Goal: Task Accomplishment & Management: Manage account settings

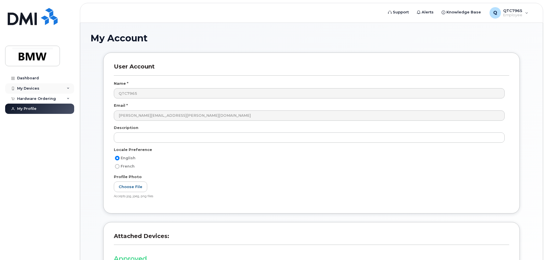
click at [47, 89] on div "My Devices" at bounding box center [39, 88] width 69 height 10
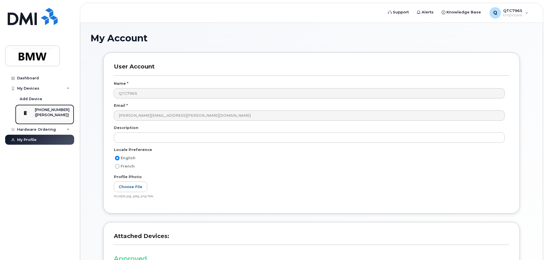
click at [48, 112] on div "[PHONE_NUMBER]" at bounding box center [52, 109] width 35 height 5
click at [27, 113] on img at bounding box center [26, 113] width 6 height 6
click at [49, 112] on div "864-800-6010" at bounding box center [52, 109] width 35 height 5
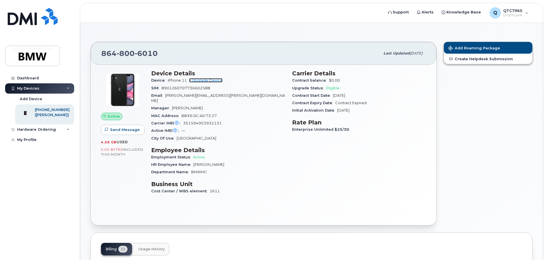
click at [204, 80] on link "+ Upgrade Device" at bounding box center [205, 80] width 33 height 4
